Goal: Transaction & Acquisition: Purchase product/service

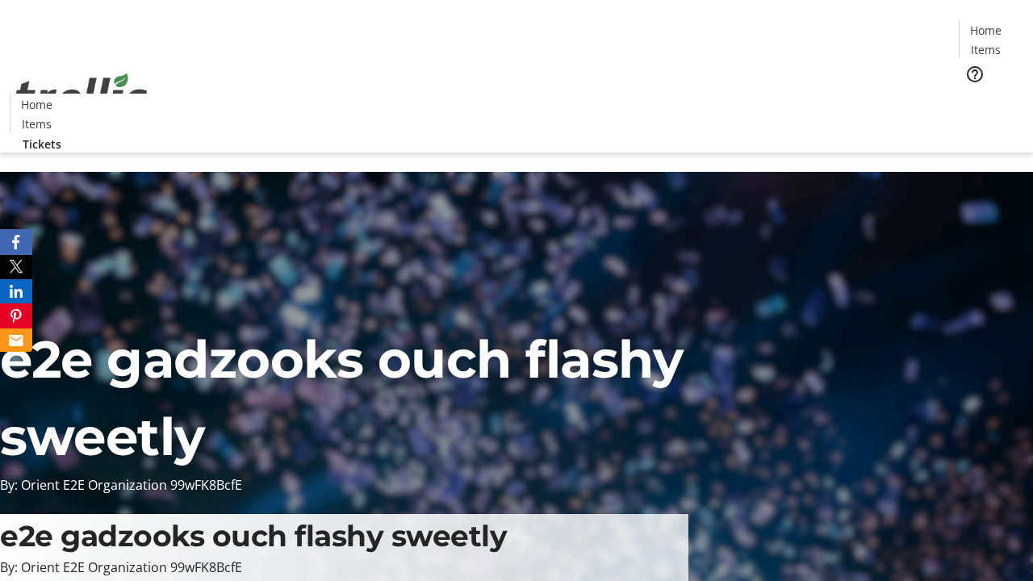
click at [971, 94] on span "Tickets" at bounding box center [990, 102] width 39 height 17
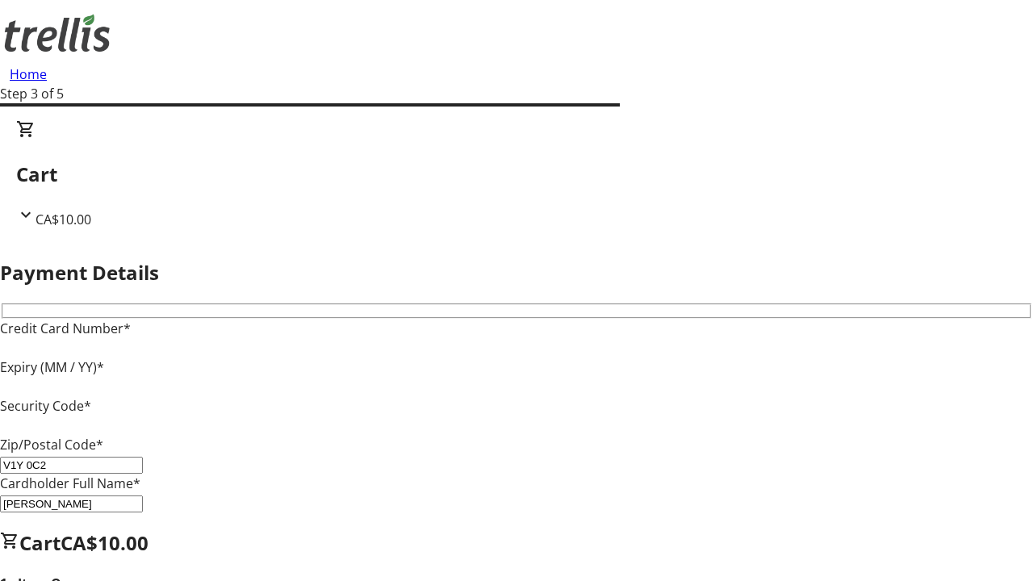
type input "V1Y 0C2"
